Goal: Transaction & Acquisition: Purchase product/service

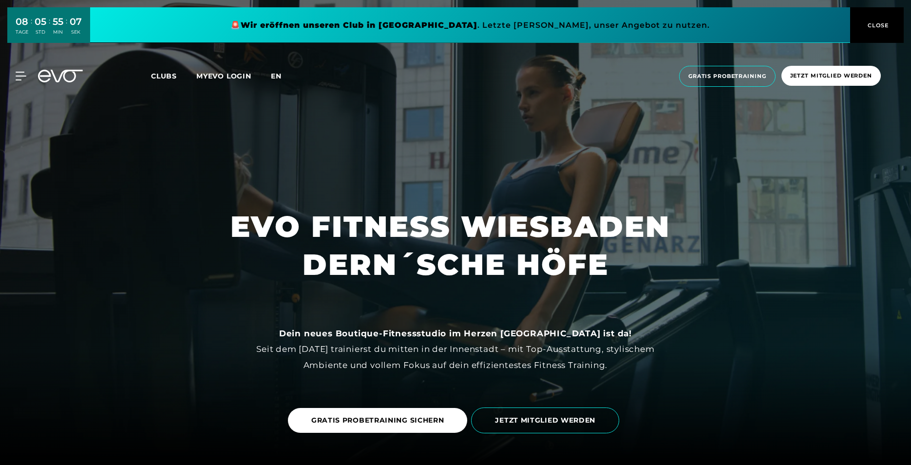
click at [282, 77] on span "en" at bounding box center [276, 76] width 11 height 9
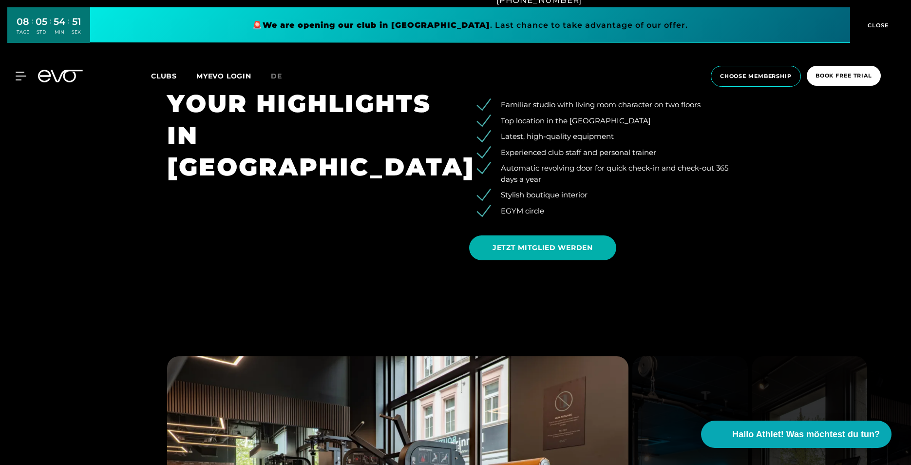
scroll to position [926, 0]
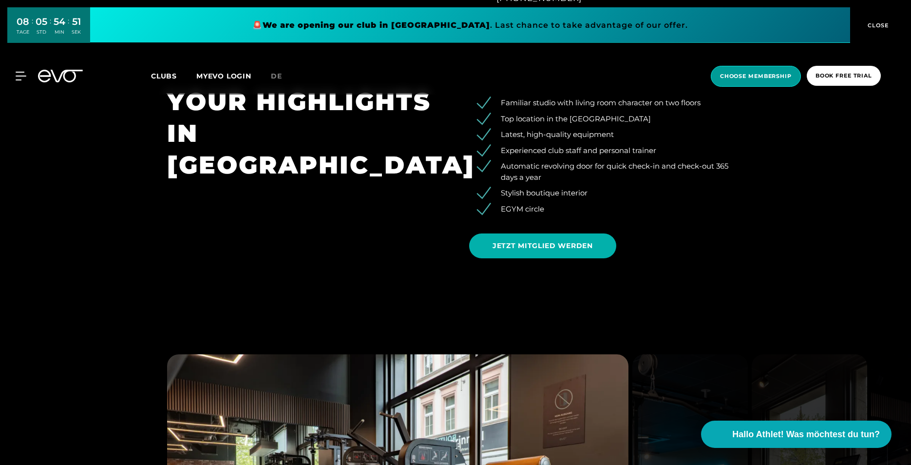
click at [760, 73] on span "choose membership" at bounding box center [756, 76] width 72 height 8
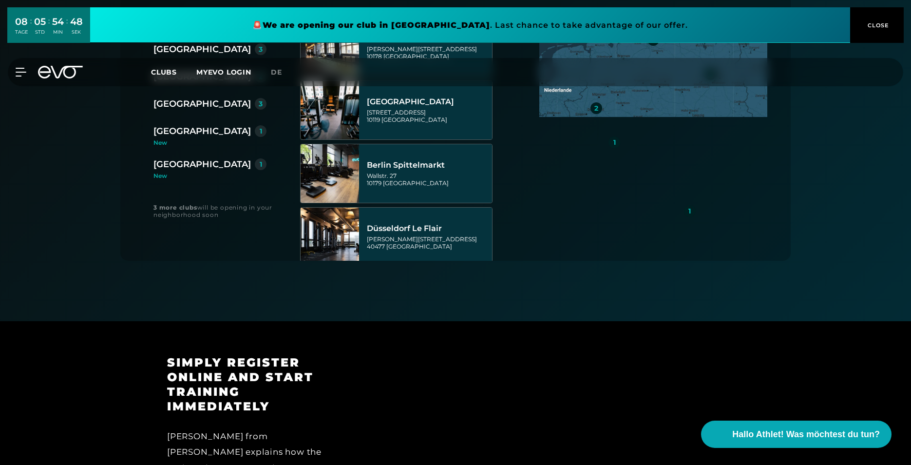
scroll to position [244, 0]
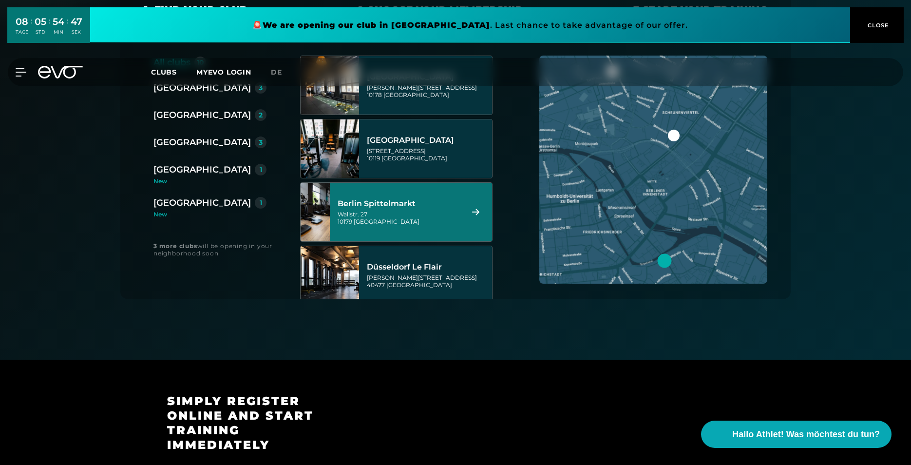
click at [170, 201] on div "[GEOGRAPHIC_DATA]" at bounding box center [202, 203] width 97 height 14
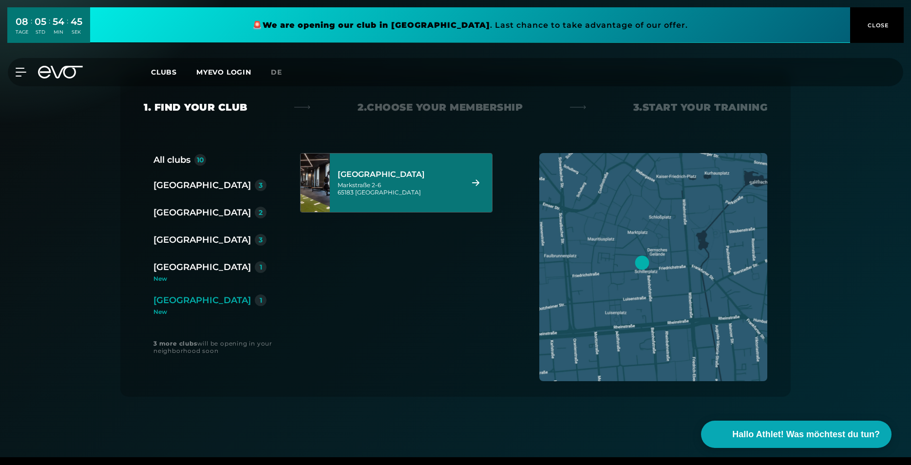
click at [447, 195] on div "[STREET_ADDRESS]" at bounding box center [399, 188] width 122 height 15
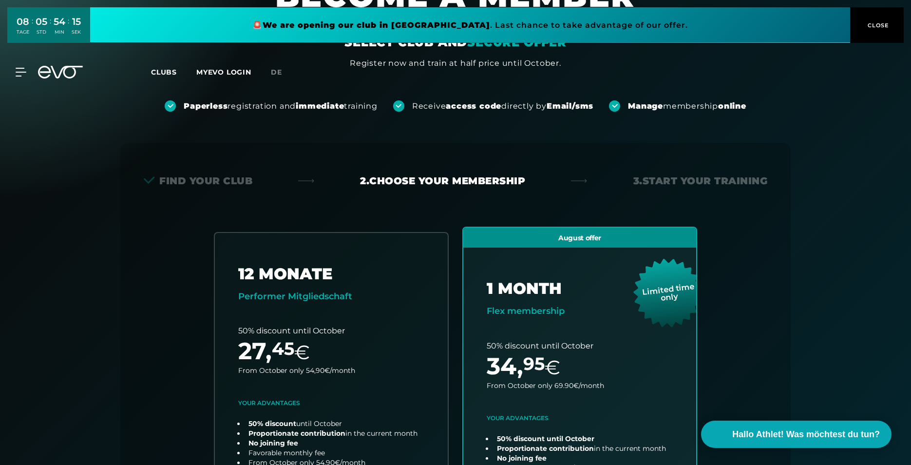
scroll to position [0, 0]
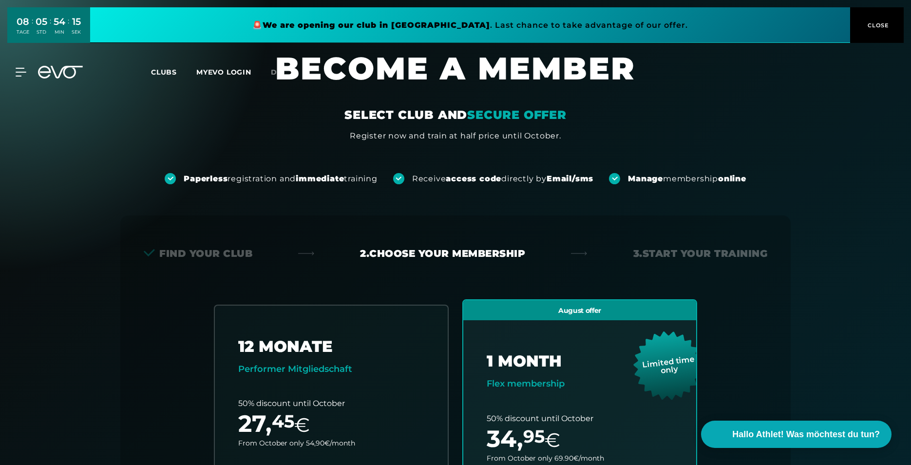
click at [218, 71] on link "MYEVO LOGIN" at bounding box center [223, 72] width 55 height 9
click at [825, 439] on span "Hallo Athlet! Was möchtest du tun?" at bounding box center [807, 434] width 155 height 14
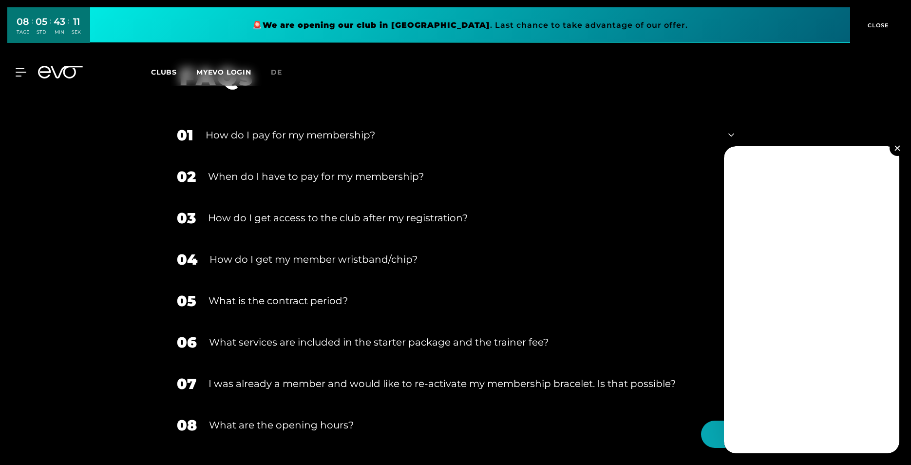
scroll to position [1657, 0]
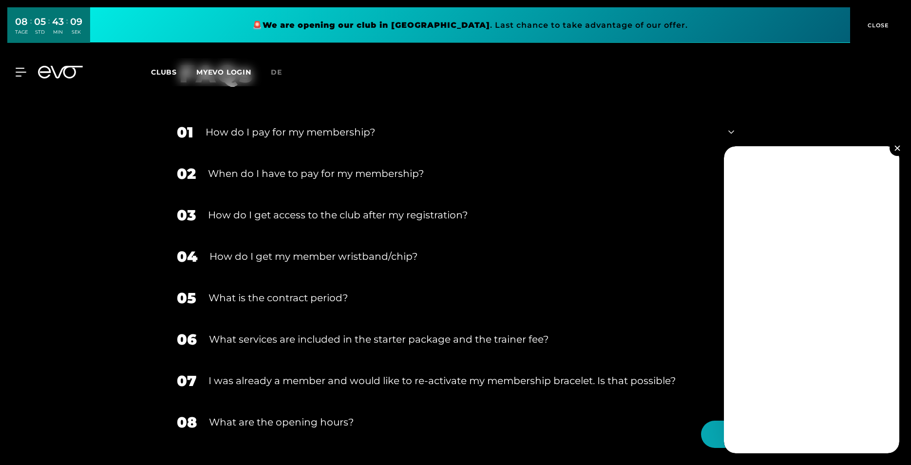
click at [896, 150] on img at bounding box center [897, 147] width 5 height 5
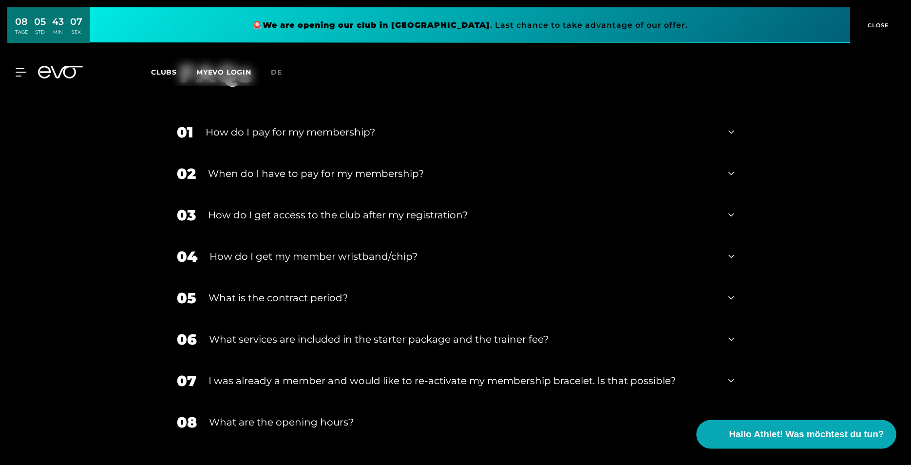
click at [886, 430] on button "Hallo Athlet! Was möchtest du tun?" at bounding box center [797, 434] width 200 height 29
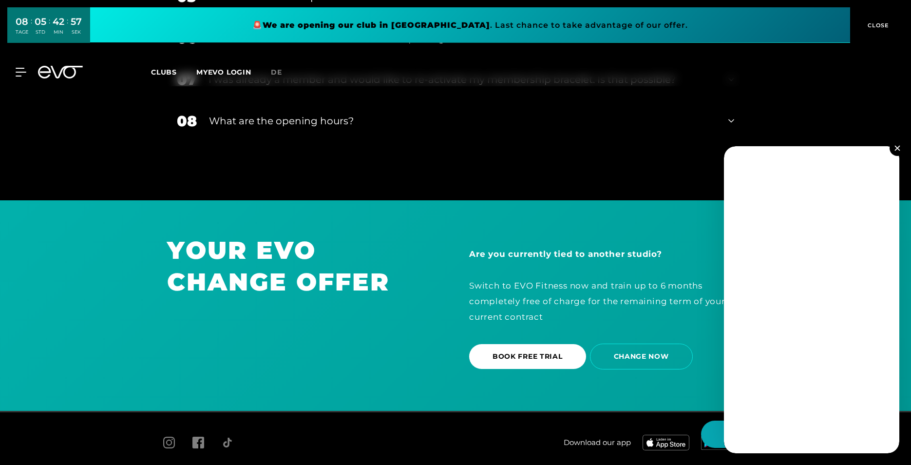
scroll to position [1960, 0]
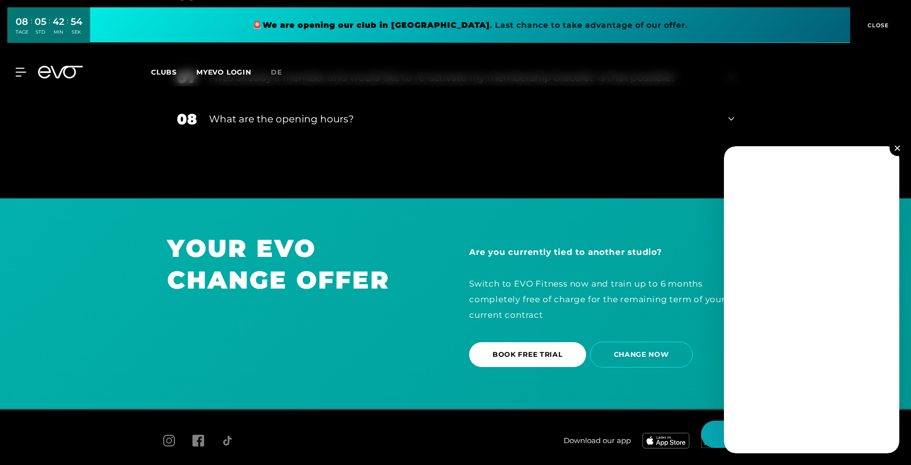
click at [901, 148] on button at bounding box center [898, 148] width 16 height 16
